Goal: Information Seeking & Learning: Check status

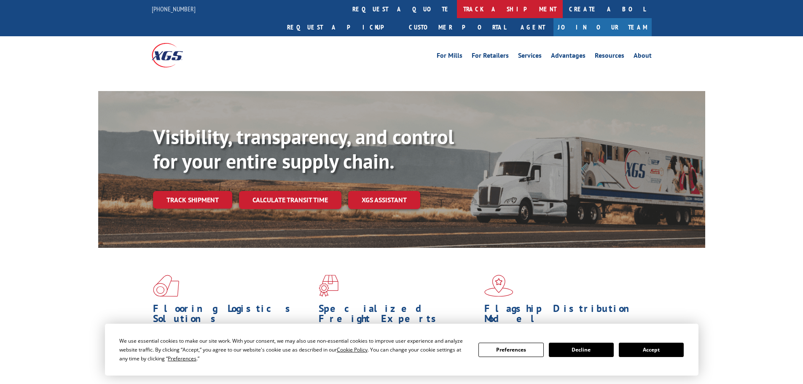
click at [457, 1] on link "track a shipment" at bounding box center [510, 9] width 106 height 18
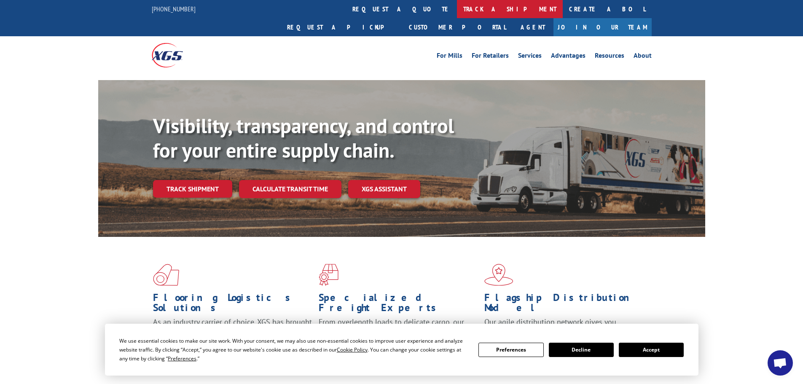
drag, startPoint x: 368, startPoint y: 18, endPoint x: 370, endPoint y: 11, distance: 7.4
click at [368, 36] on div "For [PERSON_NAME] For Retailers Services Advantages Resources About For [PERSON…" at bounding box center [402, 55] width 500 height 38
click at [457, 10] on link "track a shipment" at bounding box center [510, 9] width 106 height 18
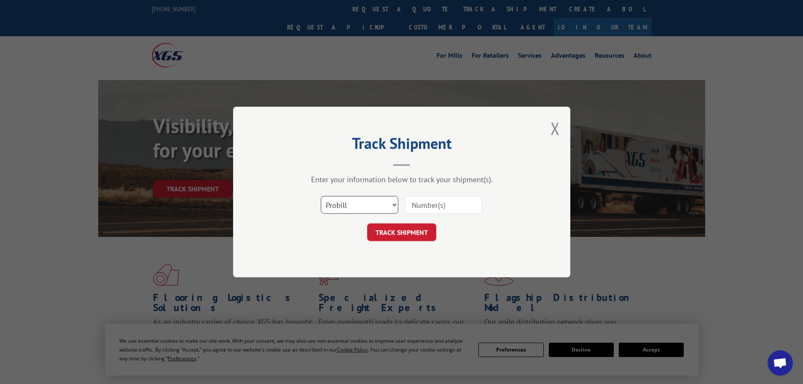
click at [342, 199] on select "Select category... Probill BOL PO" at bounding box center [360, 205] width 78 height 18
select select "bol"
click at [321, 196] on select "Select category... Probill BOL PO" at bounding box center [360, 205] width 78 height 18
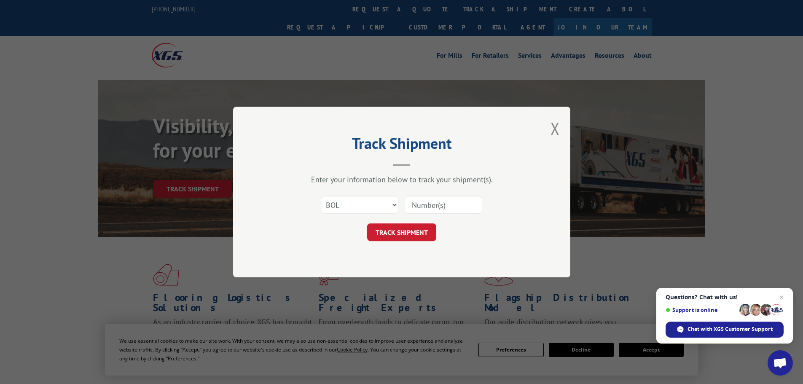
click at [431, 211] on input at bounding box center [444, 205] width 78 height 18
paste input "5524002"
type input "5524002"
click at [423, 230] on button "TRACK SHIPMENT" at bounding box center [401, 232] width 69 height 18
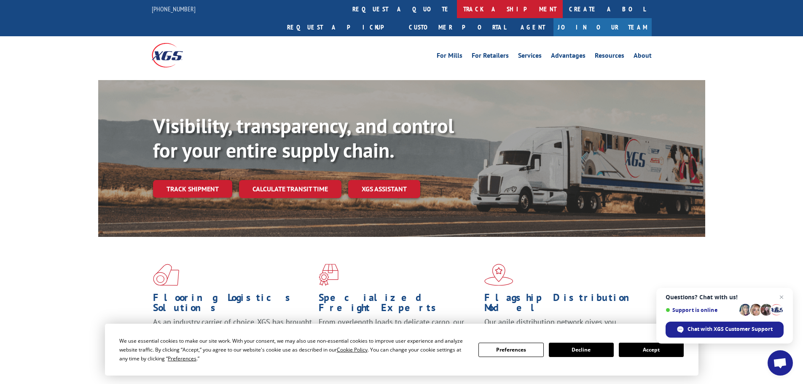
click at [457, 5] on link "track a shipment" at bounding box center [510, 9] width 106 height 18
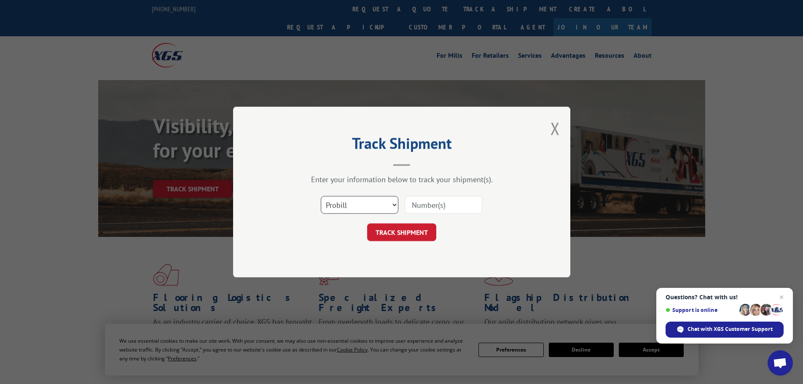
click at [379, 213] on select "Select category... Probill BOL PO" at bounding box center [360, 205] width 78 height 18
select select "bol"
click at [321, 196] on select "Select category... Probill BOL PO" at bounding box center [360, 205] width 78 height 18
click at [437, 212] on input at bounding box center [444, 205] width 78 height 18
paste input "5524002"
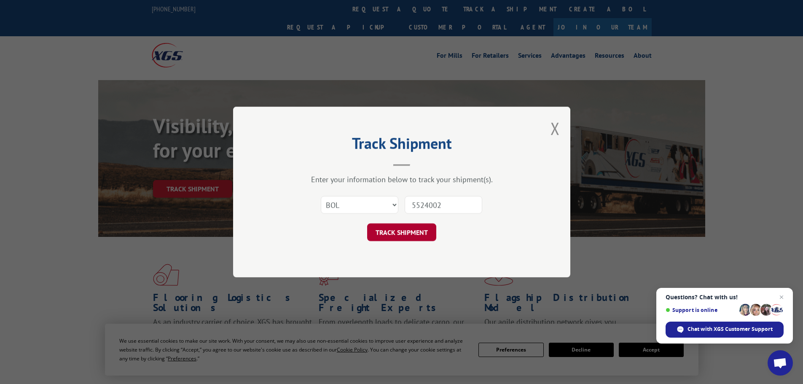
type input "5524002"
click at [420, 230] on button "TRACK SHIPMENT" at bounding box center [401, 232] width 69 height 18
